Goal: Information Seeking & Learning: Learn about a topic

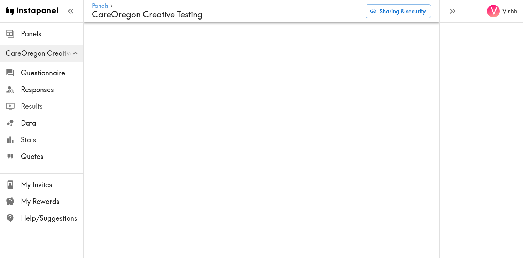
drag, startPoint x: 24, startPoint y: 106, endPoint x: 30, endPoint y: 109, distance: 5.9
click at [24, 106] on span "Results" at bounding box center [52, 106] width 62 height 10
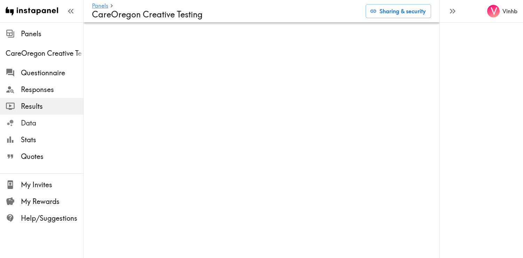
click at [29, 122] on span "Data" at bounding box center [52, 123] width 62 height 10
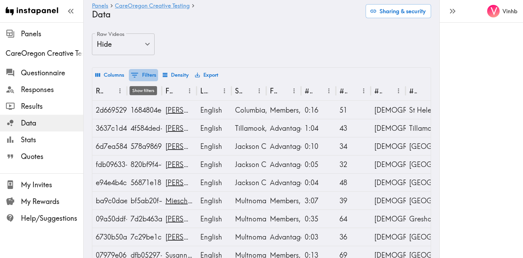
click at [142, 75] on button "0 Filters" at bounding box center [143, 75] width 29 height 12
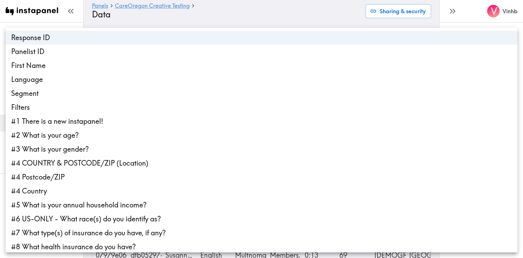
click at [24, 95] on li "Segment" at bounding box center [262, 93] width 512 height 14
type input "4"
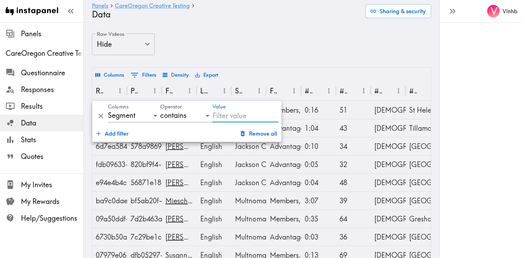
click at [226, 115] on input "Value" at bounding box center [245, 115] width 66 height 13
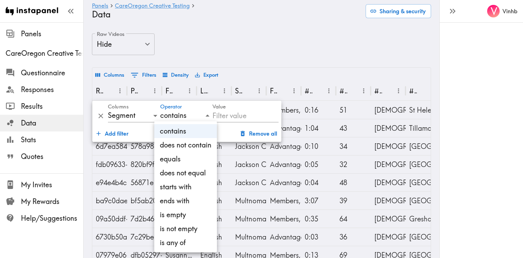
click at [248, 120] on div at bounding box center [261, 129] width 523 height 258
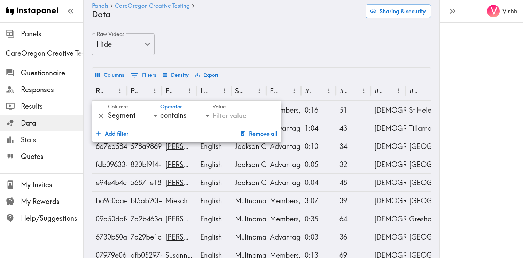
click at [242, 116] on input "Value" at bounding box center [245, 115] width 66 height 13
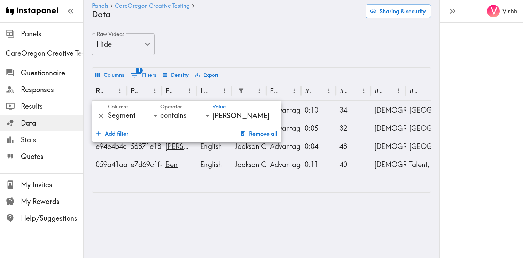
type input "[PERSON_NAME]"
click at [234, 197] on main "Panels CareOregon Creative Testing Data Sharing & security Raw Videos Hide fals…" at bounding box center [262, 112] width 356 height 181
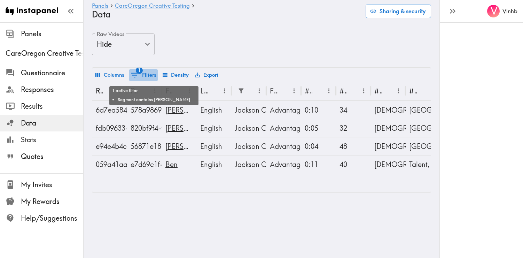
click at [149, 75] on button "1 Filters" at bounding box center [143, 75] width 29 height 12
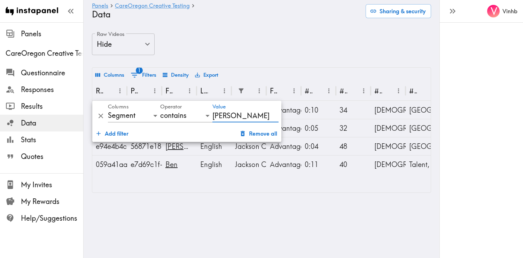
click at [179, 204] on html "Instapanel - Panels - CareOregon Creative Testing - Data Panels CareOregon Crea…" at bounding box center [261, 102] width 523 height 204
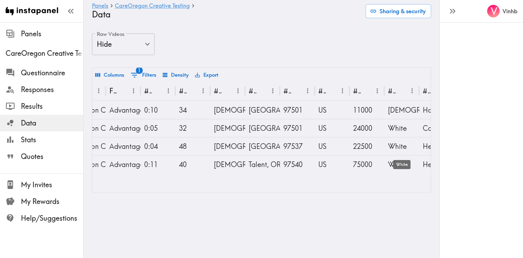
scroll to position [0, 173]
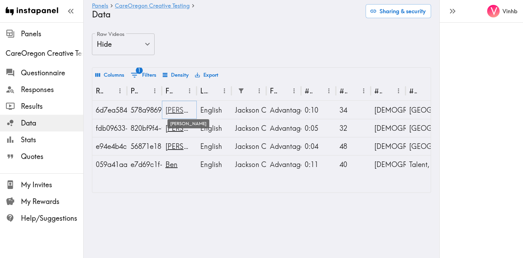
click at [181, 111] on link "[PERSON_NAME]" at bounding box center [193, 109] width 57 height 9
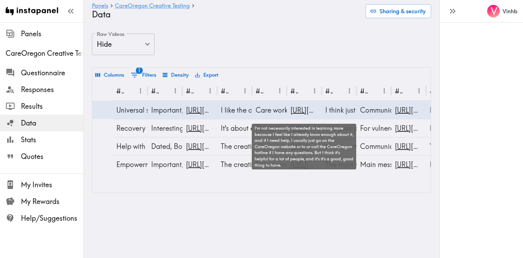
scroll to position [0, 1345]
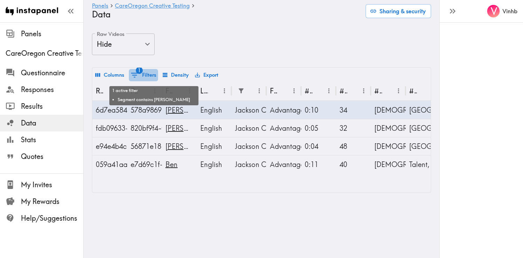
click at [141, 76] on button "1 Filters" at bounding box center [143, 75] width 29 height 12
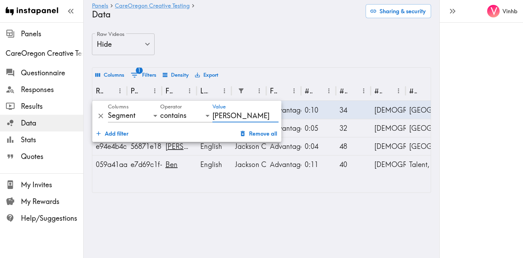
drag, startPoint x: 200, startPoint y: 116, endPoint x: 181, endPoint y: 114, distance: 19.6
click at [181, 114] on div "And and Columns Segment 4 Operator contains contains Value [PERSON_NAME]" at bounding box center [186, 113] width 189 height 24
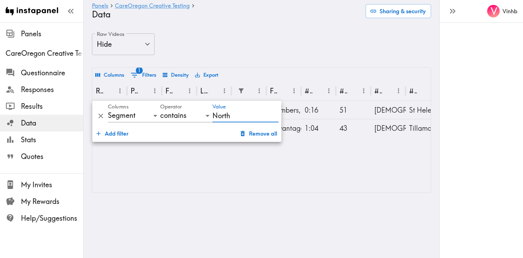
type input "North"
click at [205, 176] on div "Response ID Panelist ID First Name Language Segment Filters #1 There is a new i…" at bounding box center [261, 136] width 338 height 111
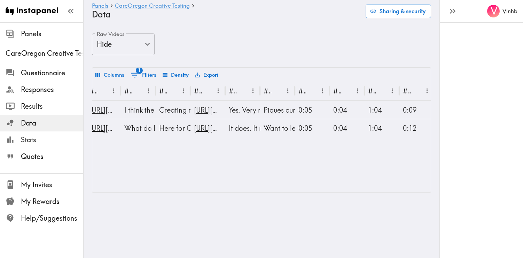
scroll to position [0, 1337]
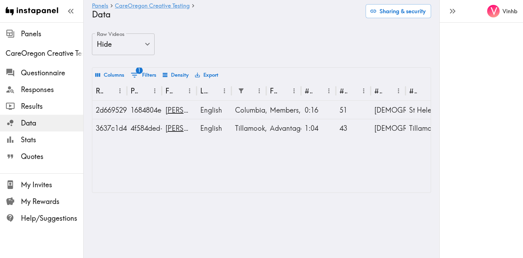
click at [192, 47] on div "Raw Videos Hide false Raw Videos" at bounding box center [261, 50] width 339 height 34
drag, startPoint x: 480, startPoint y: 77, endPoint x: 456, endPoint y: 55, distance: 32.5
click at [479, 77] on div "V Vinhb" at bounding box center [481, 129] width 84 height 258
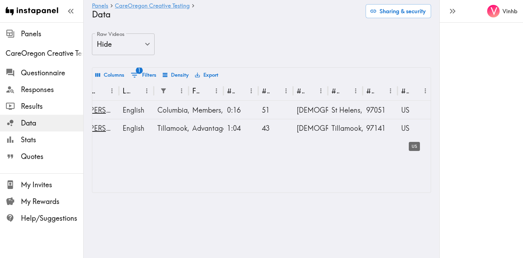
scroll to position [0, 79]
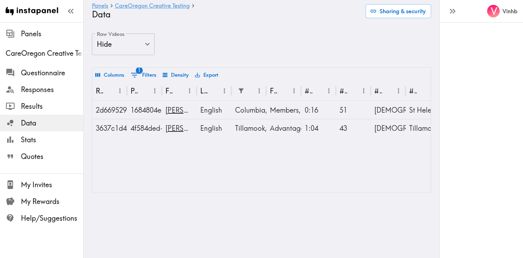
click at [143, 73] on button "1 Filters" at bounding box center [143, 75] width 29 height 12
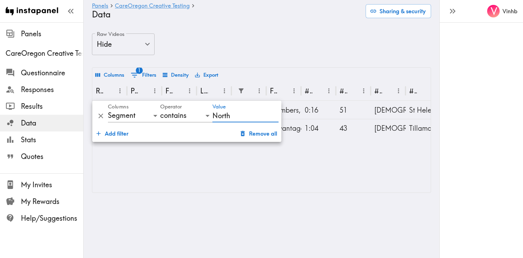
click at [133, 116] on body "Instapanel - Panels - CareOregon Creative Testing - Data Panels CareOregon Crea…" at bounding box center [261, 112] width 523 height 181
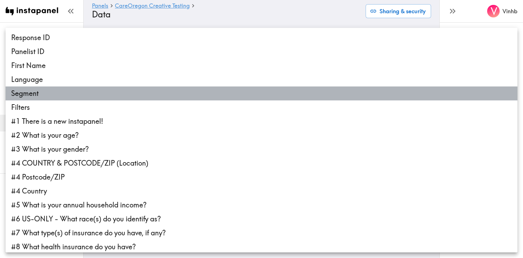
click at [27, 94] on li "Segment" at bounding box center [262, 93] width 512 height 14
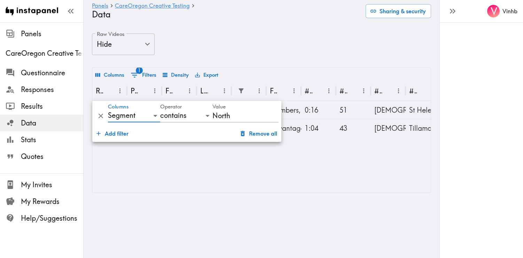
drag, startPoint x: 227, startPoint y: 114, endPoint x: 231, endPoint y: 118, distance: 6.2
click at [227, 115] on input "North" at bounding box center [245, 115] width 66 height 13
drag, startPoint x: 199, startPoint y: 112, endPoint x: 180, endPoint y: 112, distance: 19.1
click at [180, 112] on div "And and Columns Segment 4 Operator contains contains Value North" at bounding box center [186, 113] width 189 height 24
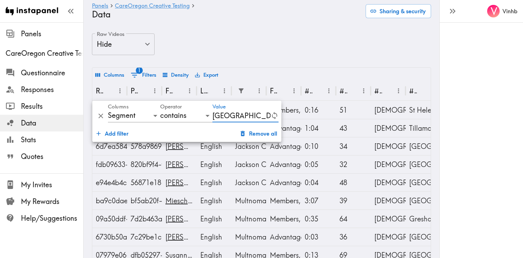
type input "[GEOGRAPHIC_DATA]"
click at [295, 38] on div "Raw Videos Hide false Raw Videos" at bounding box center [261, 50] width 339 height 34
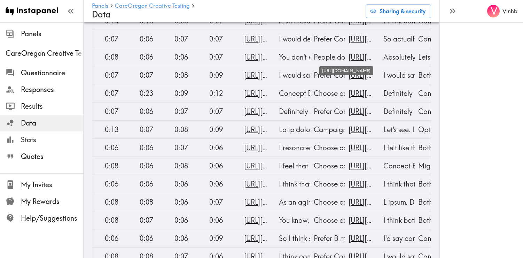
scroll to position [126, 0]
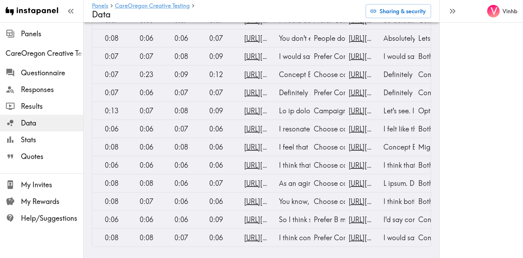
click at [467, 225] on div "V Vinhb" at bounding box center [481, 129] width 84 height 258
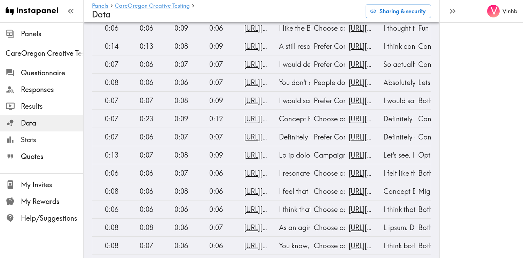
scroll to position [0, 0]
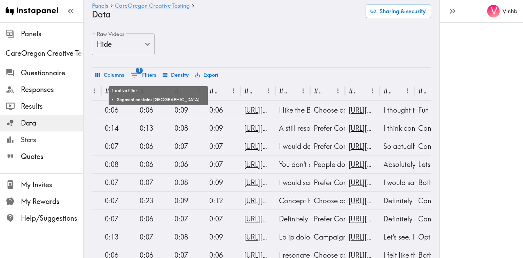
click at [152, 78] on button "1 Filters" at bounding box center [143, 75] width 29 height 12
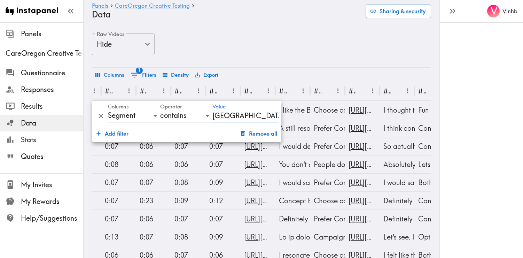
click at [101, 115] on icon "Delete" at bounding box center [101, 116] width 8 height 8
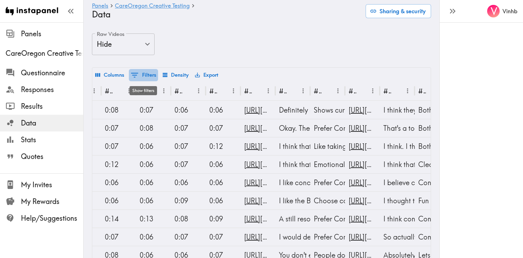
click at [143, 71] on button "0 Filters" at bounding box center [143, 75] width 29 height 12
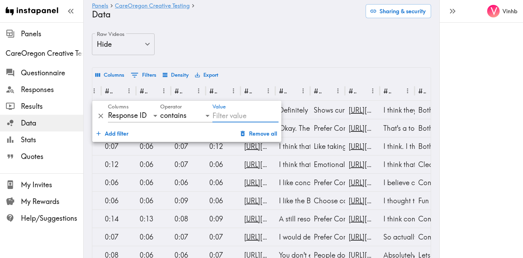
drag, startPoint x: 486, startPoint y: 99, endPoint x: 473, endPoint y: 54, distance: 46.8
click at [486, 99] on div "V Vinhb" at bounding box center [481, 129] width 84 height 258
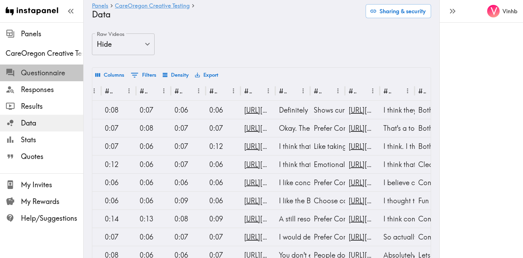
click at [30, 72] on span "Questionnaire" at bounding box center [52, 73] width 62 height 10
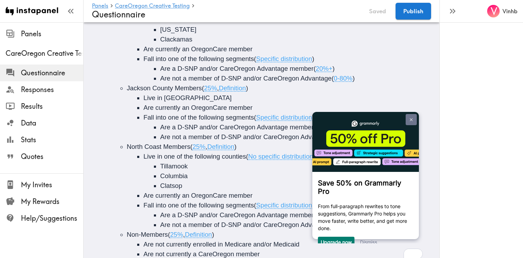
click at [410, 119] on img at bounding box center [411, 119] width 3 height 3
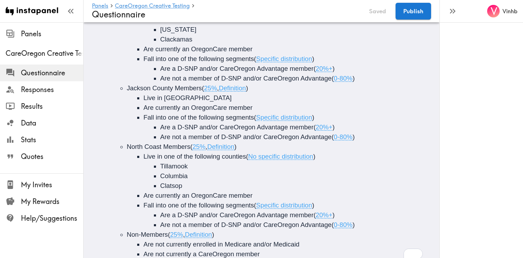
drag, startPoint x: 465, startPoint y: 114, endPoint x: 435, endPoint y: 113, distance: 30.3
click at [465, 114] on div "V Vinhb" at bounding box center [481, 129] width 84 height 258
